Goal: Task Accomplishment & Management: Manage account settings

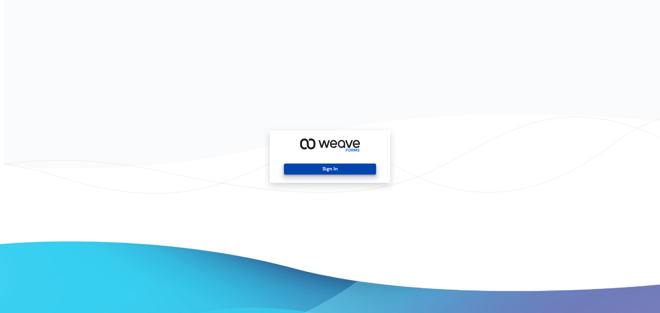
click at [330, 169] on button "Sign In" at bounding box center [330, 169] width 92 height 11
